Goal: Transaction & Acquisition: Purchase product/service

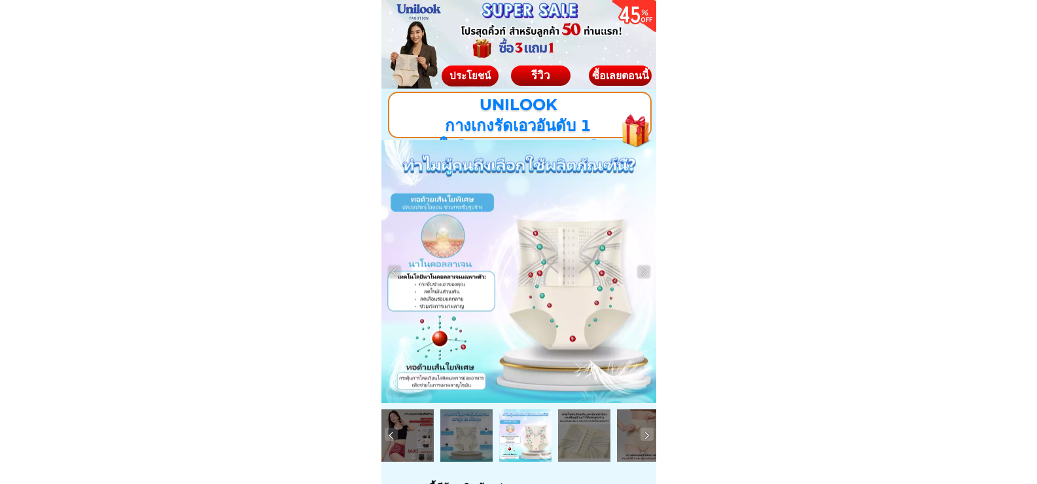
click at [471, 438] on div at bounding box center [466, 435] width 52 height 52
click at [635, 79] on div "ซื้อเลยตอนนี้" at bounding box center [620, 75] width 63 height 10
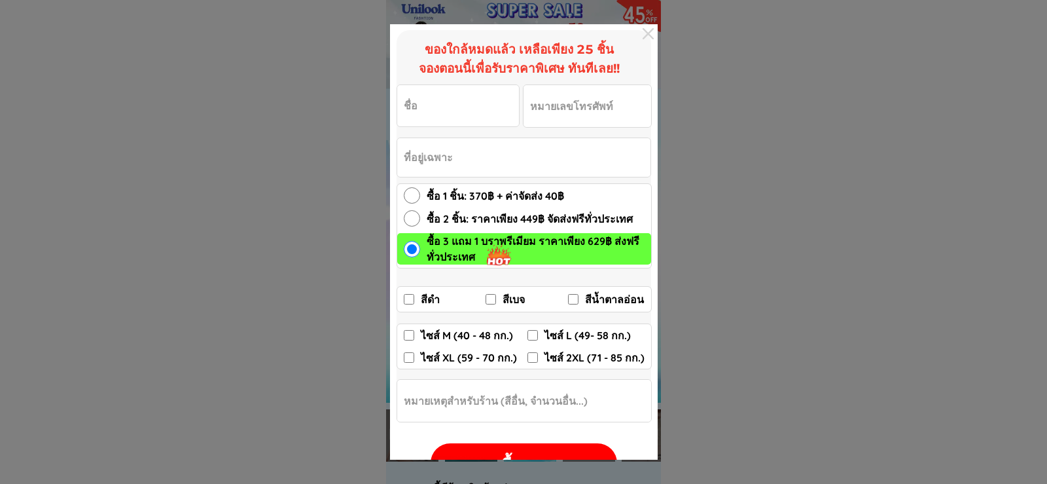
click at [493, 297] on input "สีเบจ" at bounding box center [491, 299] width 10 height 10
checkbox input "true"
click at [536, 332] on input "ไซส์ L (49- 58 กก.)" at bounding box center [533, 335] width 10 height 10
checkbox input "true"
click at [534, 452] on div "ซื้อเลย" at bounding box center [524, 465] width 187 height 45
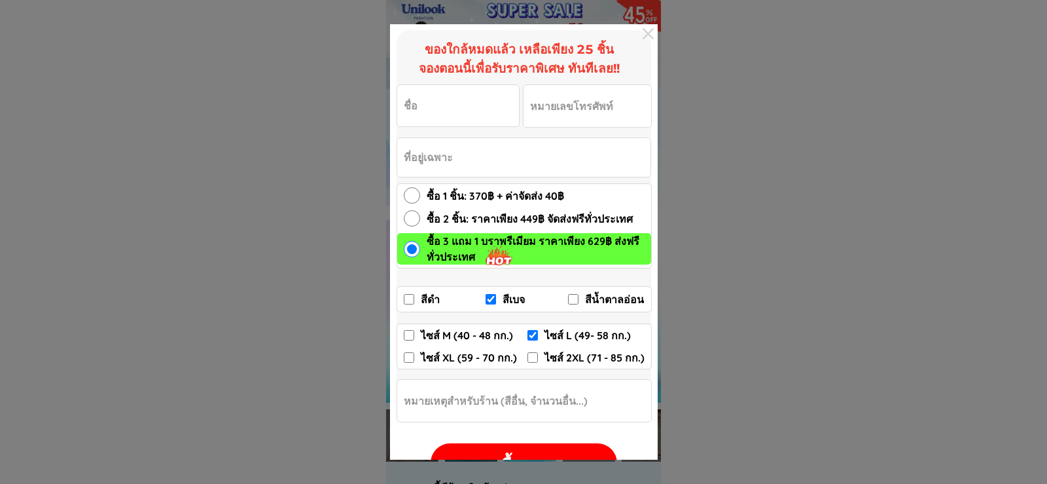
checkbox input "false"
checkbox input "true"
checkbox input "false"
checkbox input "true"
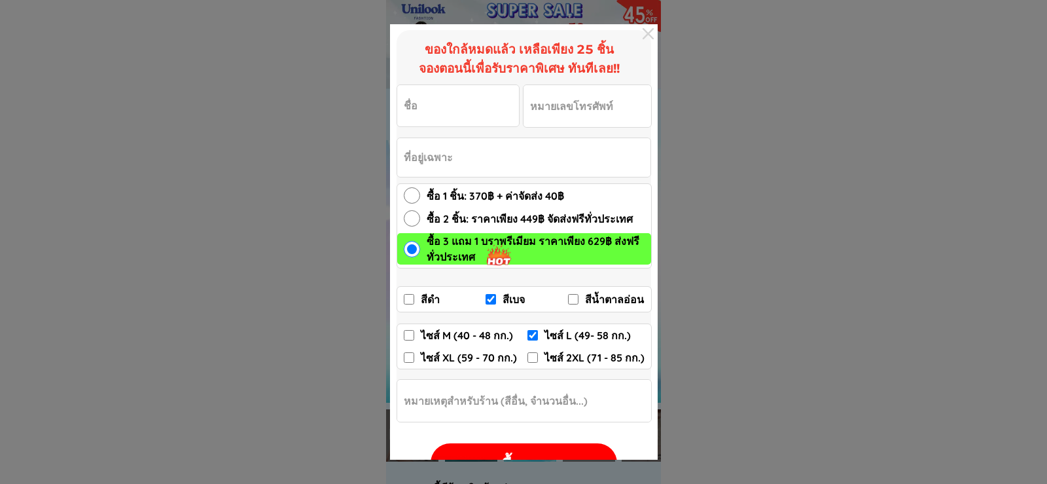
checkbox input "false"
radio input "true"
click at [645, 35] on div at bounding box center [648, 33] width 19 height 19
